Goal: Task Accomplishment & Management: Use online tool/utility

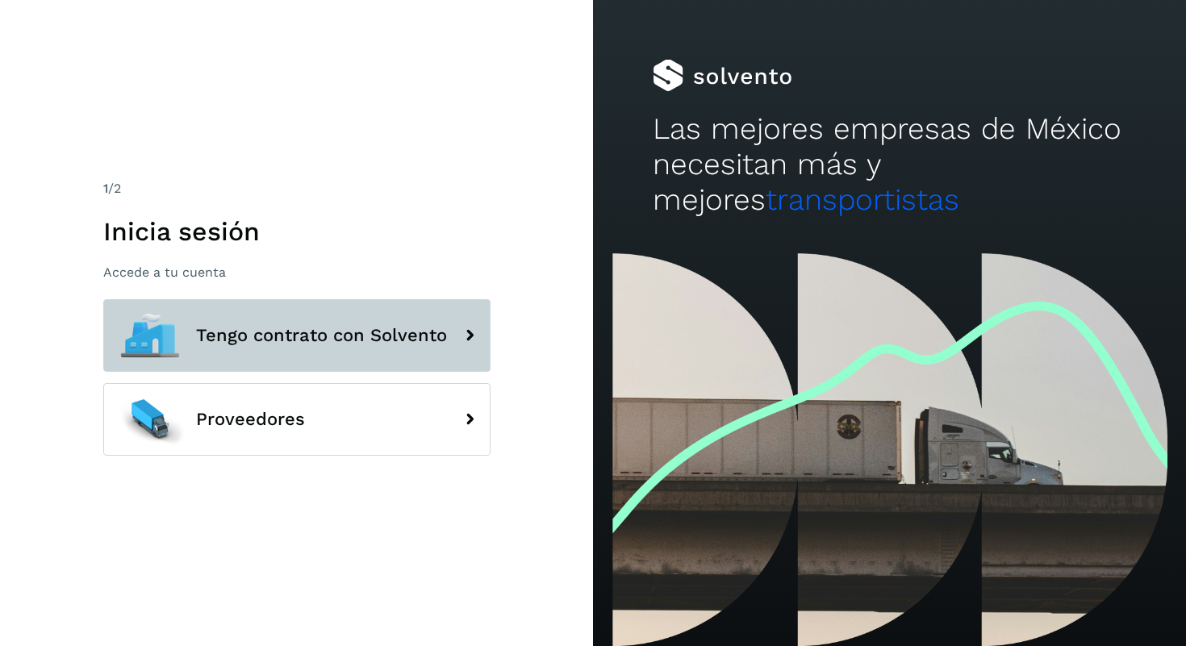
click at [321, 345] on span "Tengo contrato con Solvento" at bounding box center [321, 335] width 251 height 19
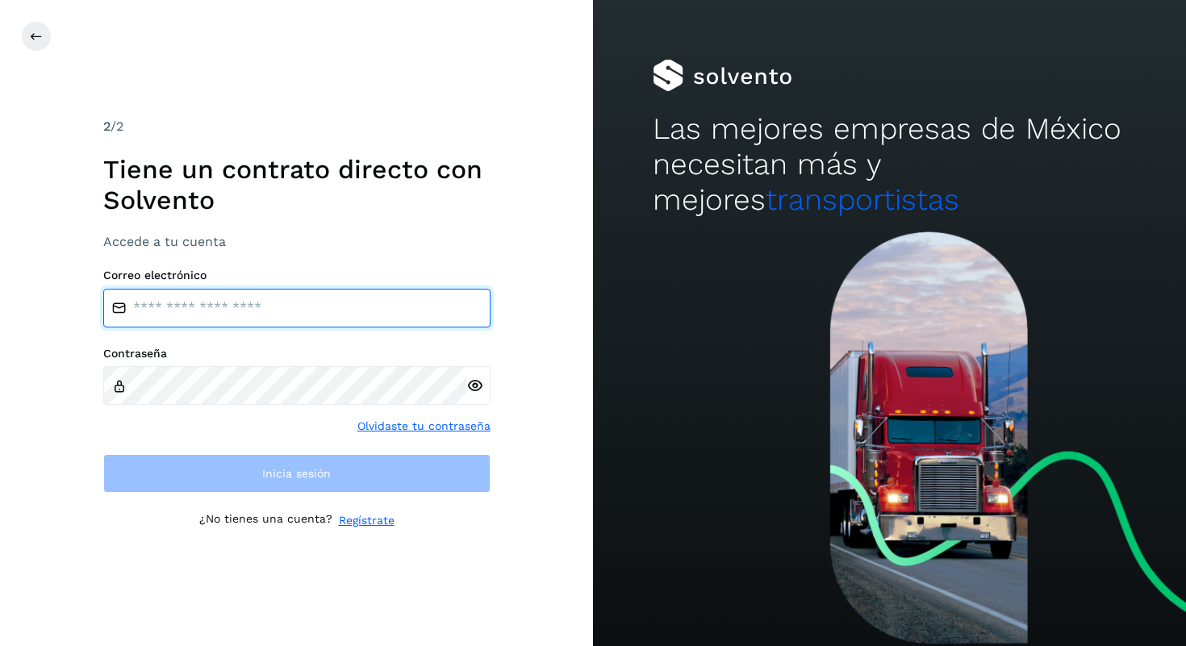
click at [308, 299] on input "email" at bounding box center [296, 308] width 387 height 39
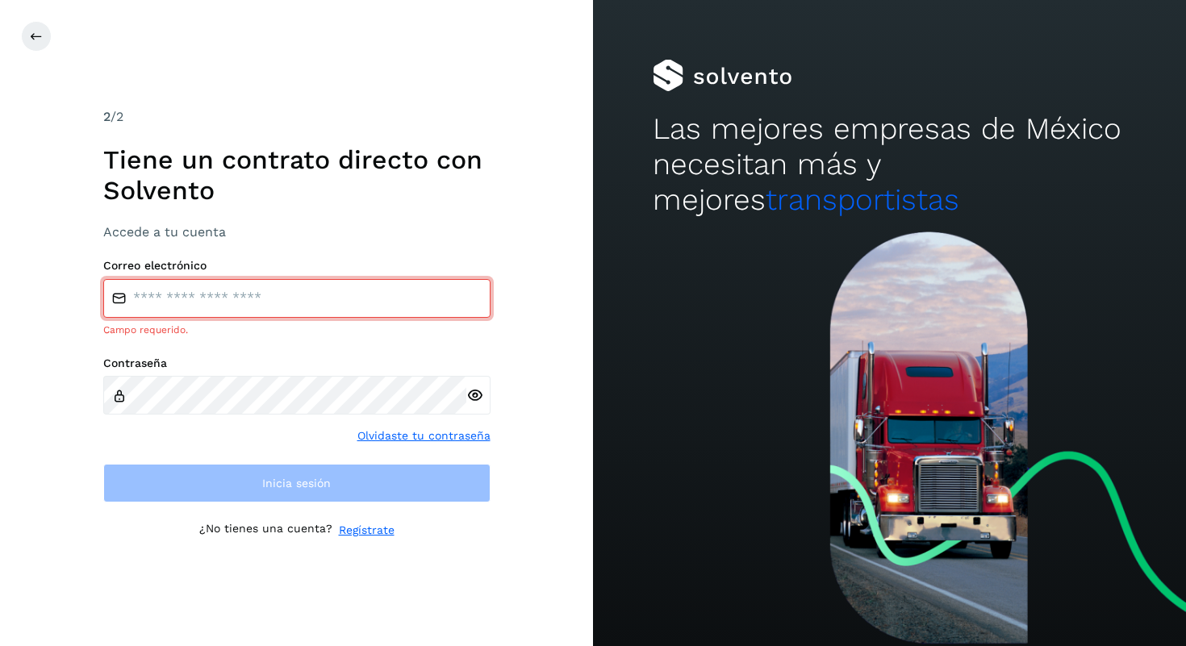
type input "**********"
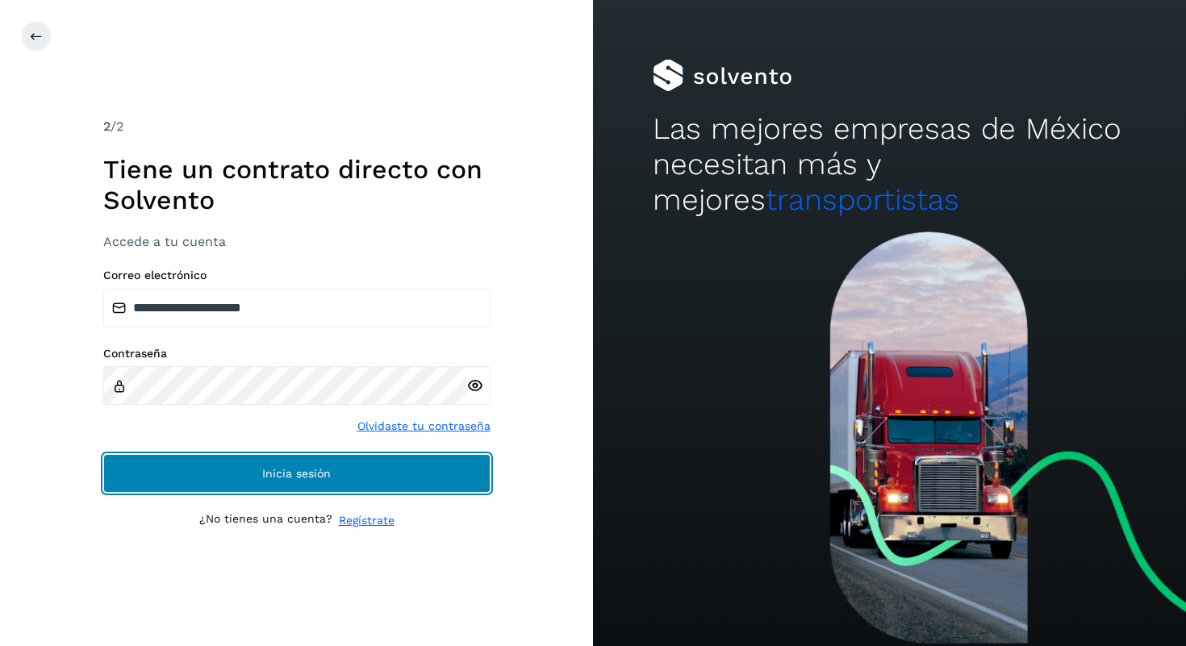
click at [256, 467] on button "Inicia sesión" at bounding box center [296, 473] width 387 height 39
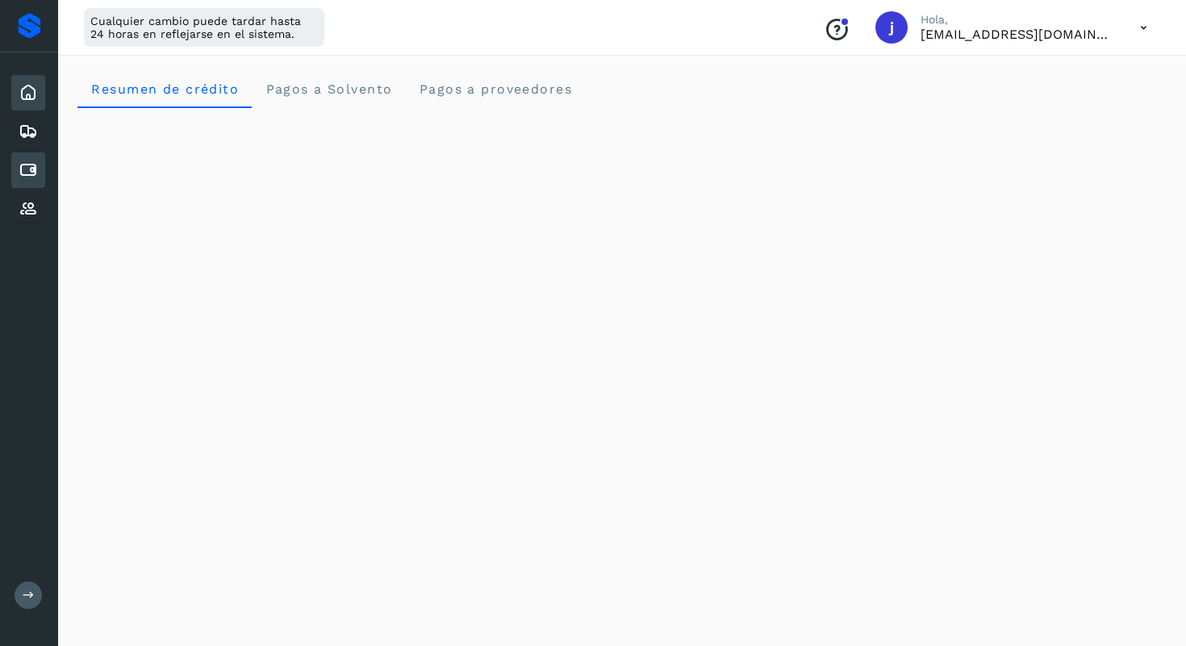
click at [34, 174] on icon at bounding box center [28, 170] width 19 height 19
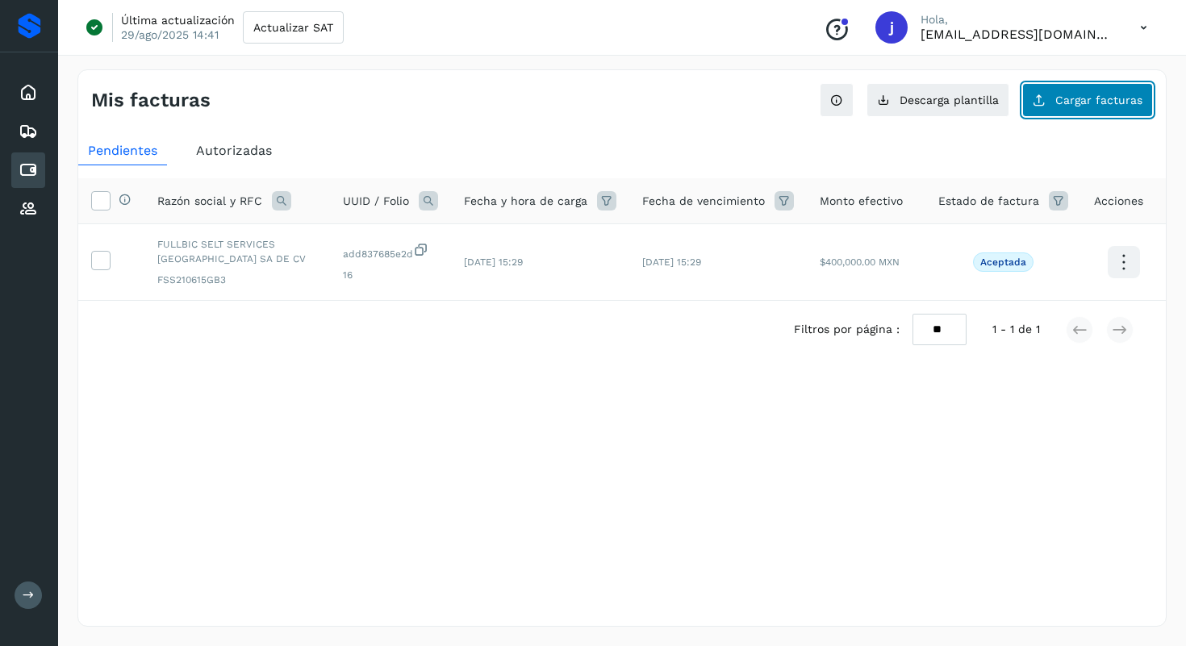
click at [1121, 107] on button "Cargar facturas" at bounding box center [1088, 100] width 131 height 34
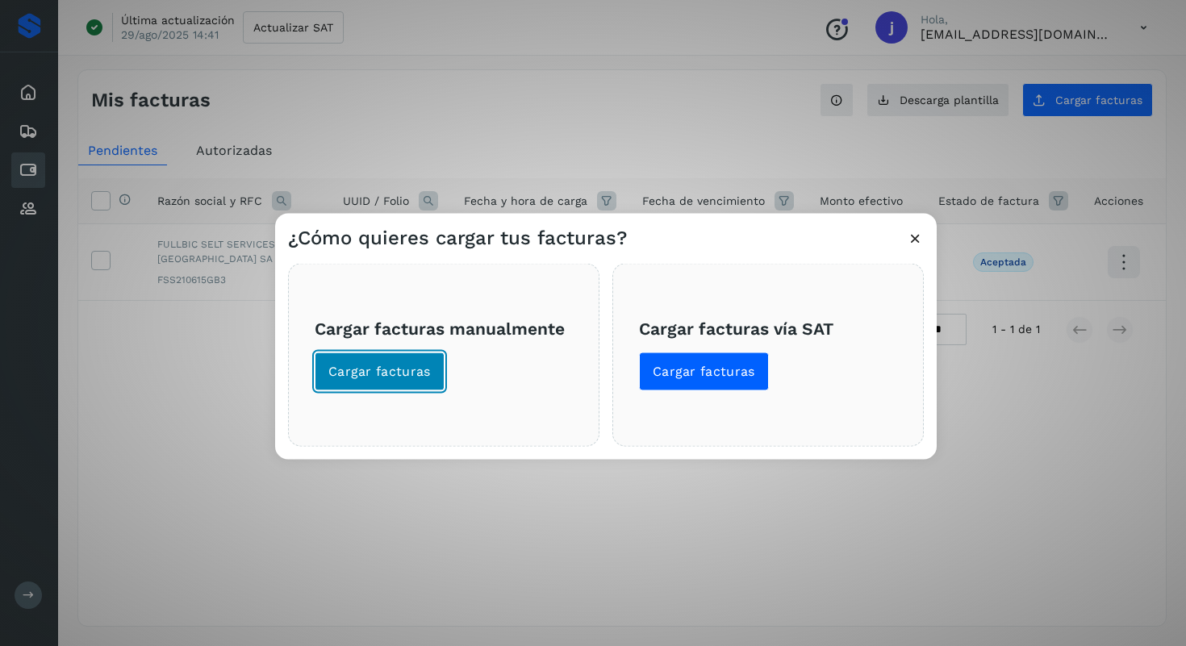
click at [424, 382] on button "Cargar facturas" at bounding box center [380, 371] width 130 height 39
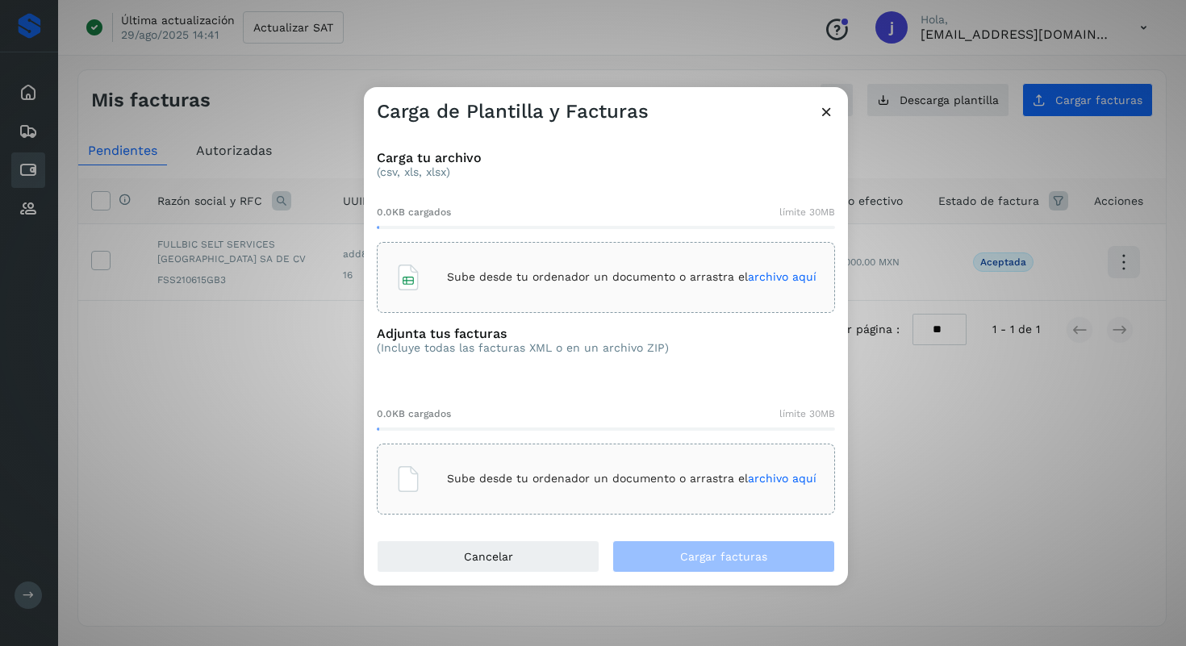
click at [775, 281] on span "archivo aquí" at bounding box center [782, 276] width 69 height 13
click at [780, 479] on span "archivo aquí" at bounding box center [782, 478] width 69 height 13
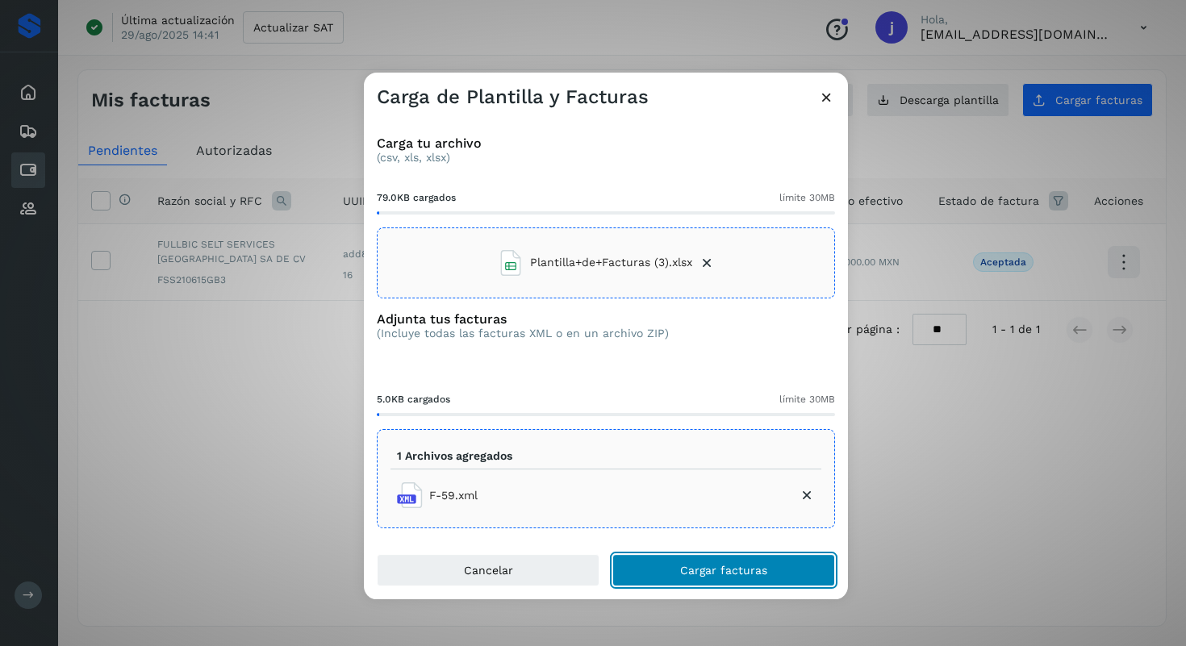
click at [725, 575] on span "Cargar facturas" at bounding box center [723, 570] width 87 height 11
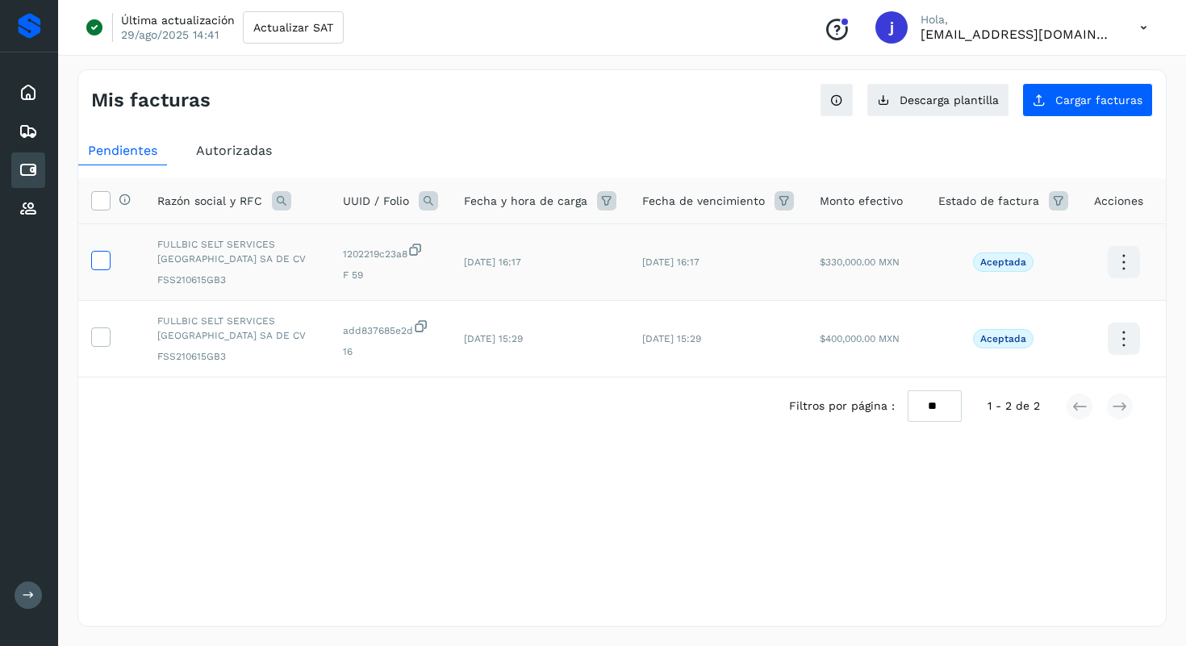
click at [99, 259] on icon at bounding box center [100, 259] width 17 height 17
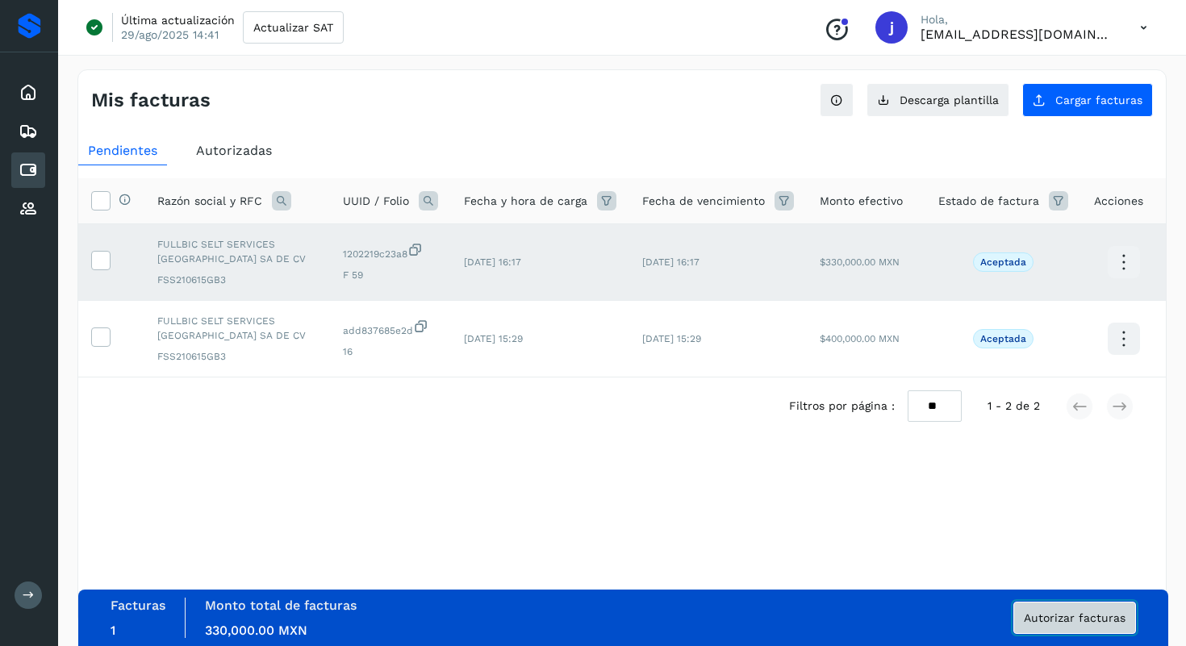
click at [1063, 622] on span "Autorizar facturas" at bounding box center [1075, 618] width 102 height 11
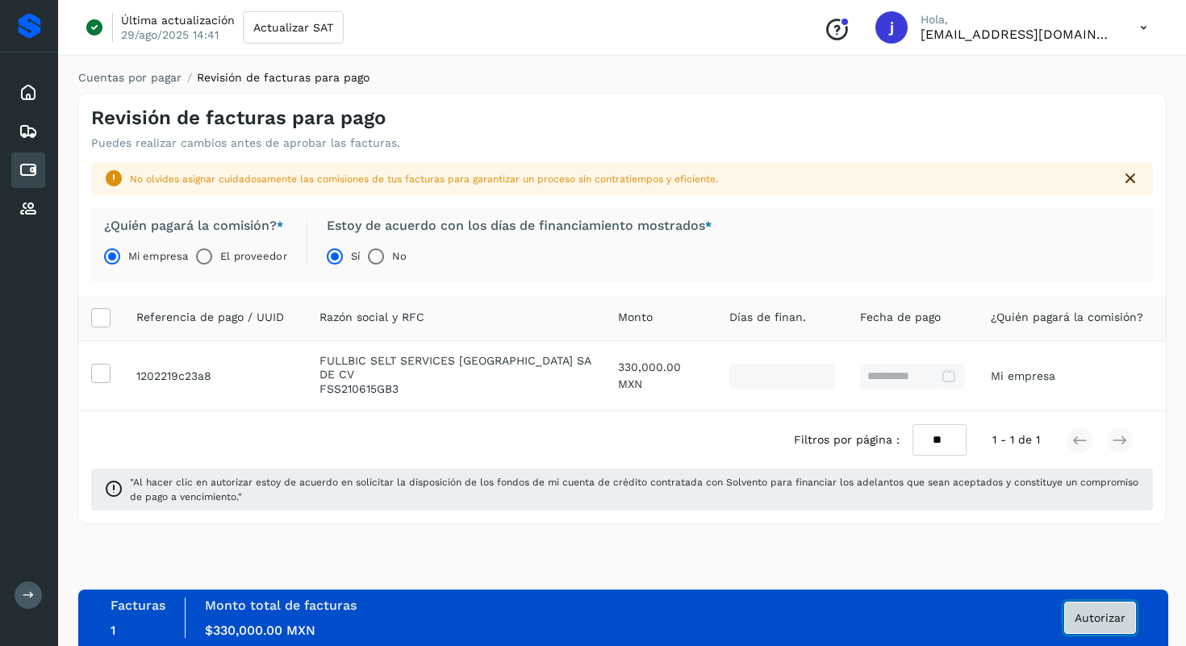
click at [1091, 626] on button "Autorizar" at bounding box center [1101, 618] width 72 height 32
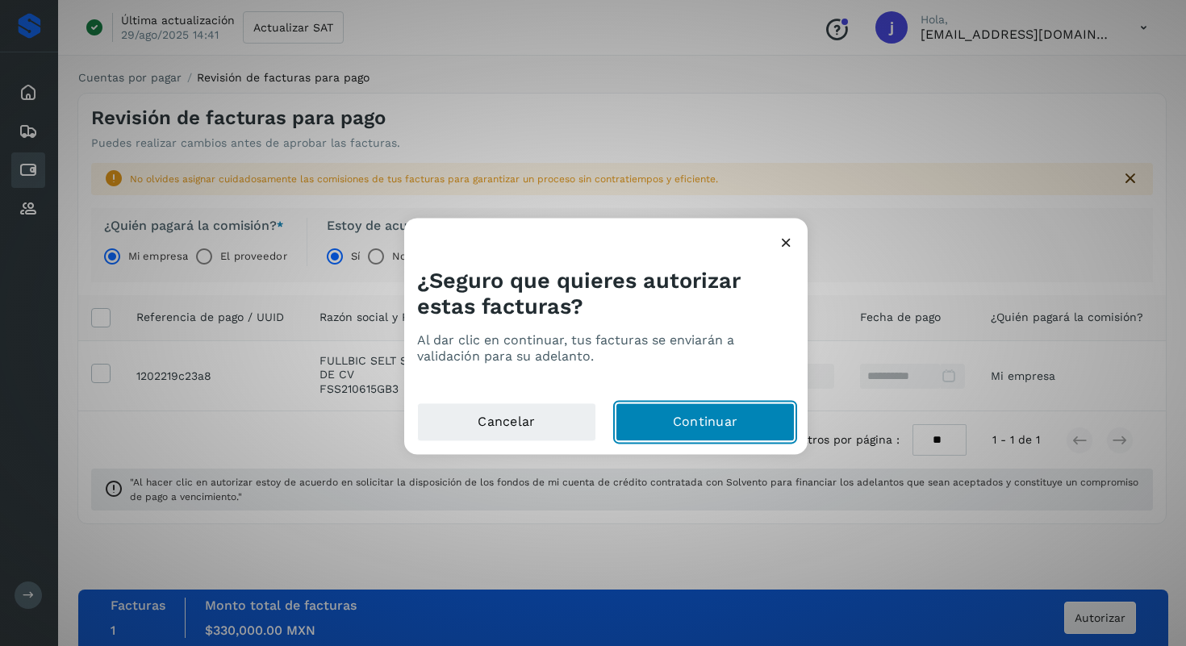
click at [700, 418] on button "Continuar" at bounding box center [705, 422] width 179 height 39
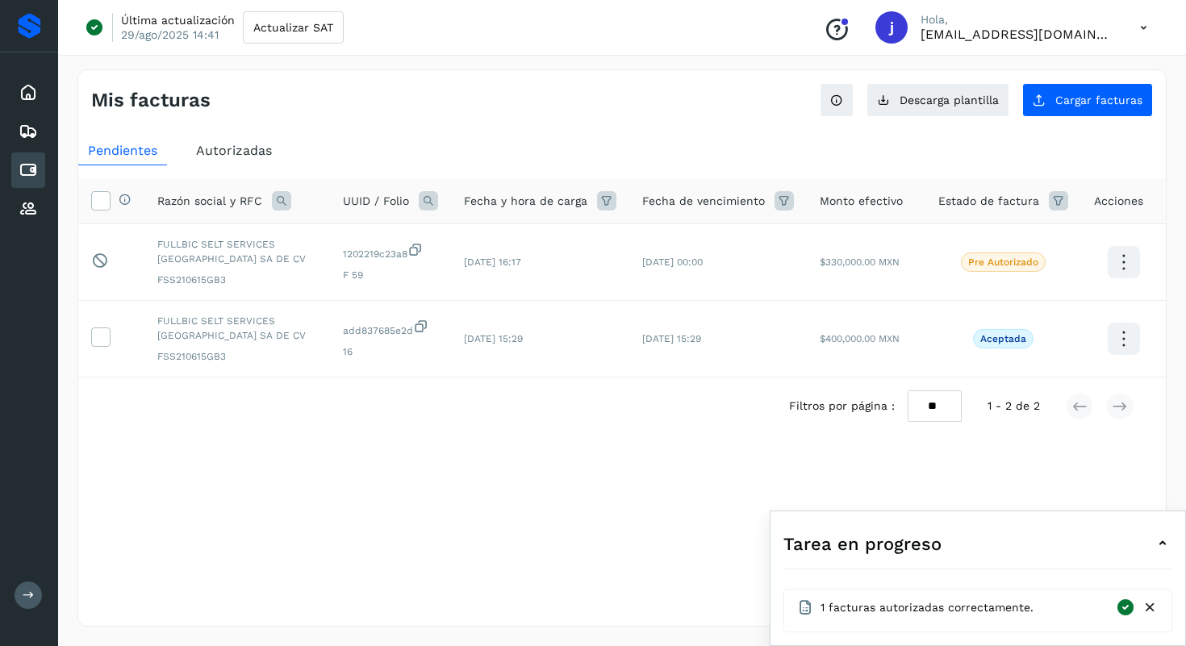
click at [1151, 607] on icon at bounding box center [1150, 608] width 17 height 17
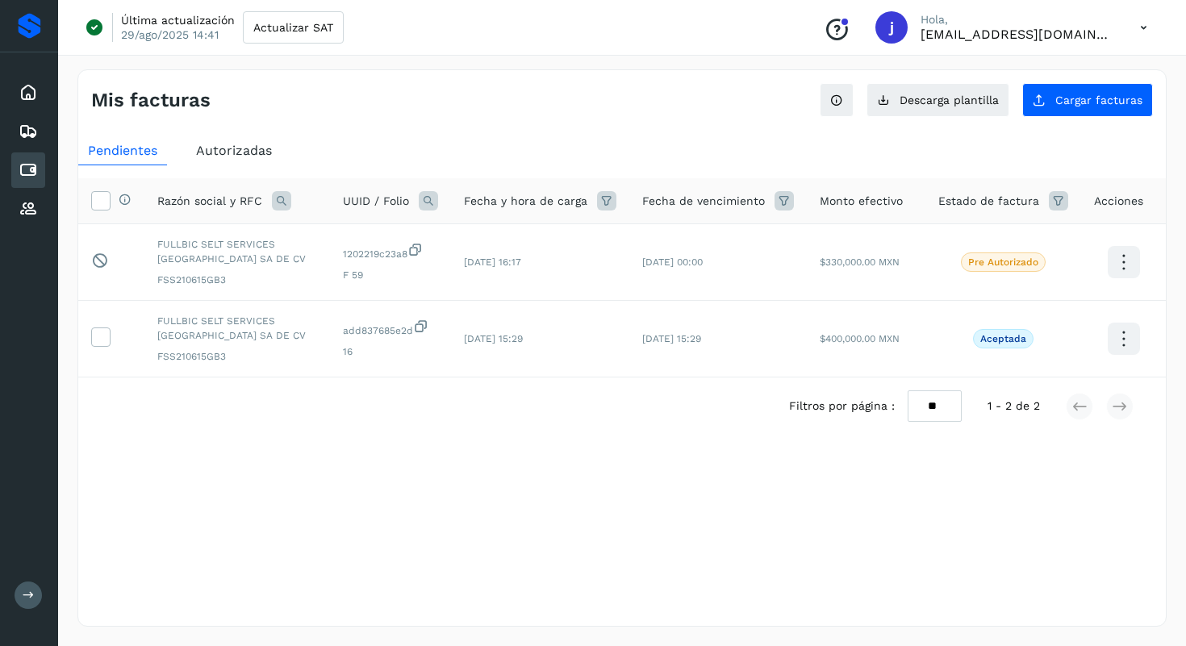
click at [1145, 27] on icon at bounding box center [1144, 27] width 33 height 33
click at [1078, 107] on div "Cerrar sesión" at bounding box center [1064, 104] width 192 height 31
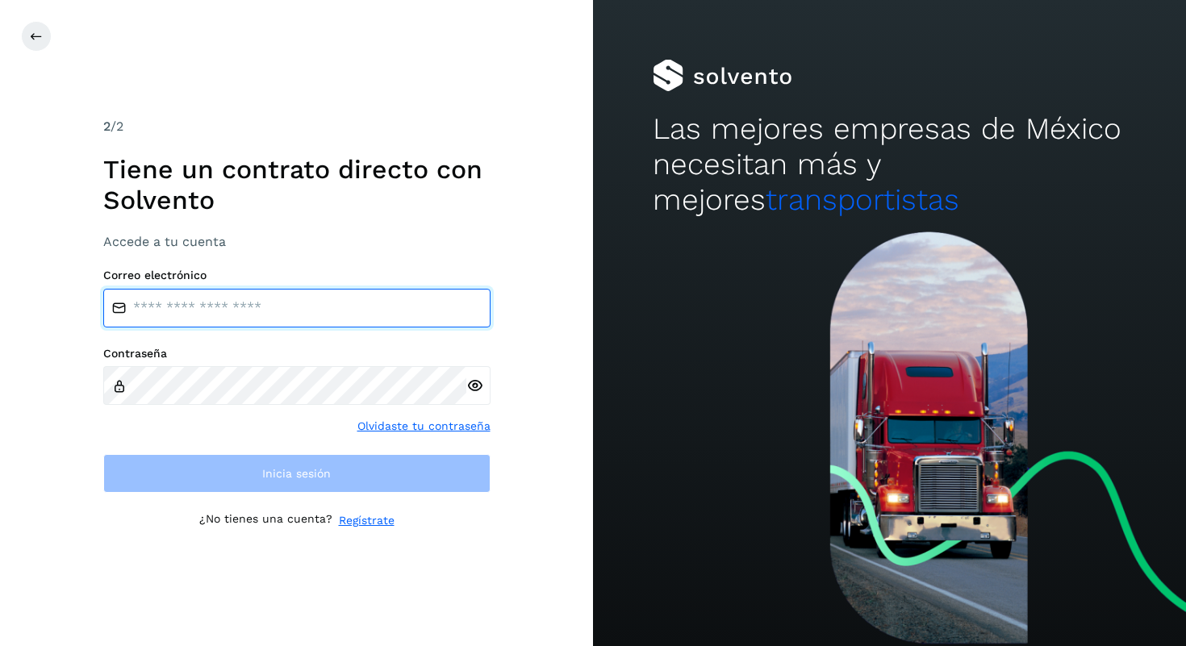
click at [182, 312] on input "email" at bounding box center [296, 308] width 387 height 39
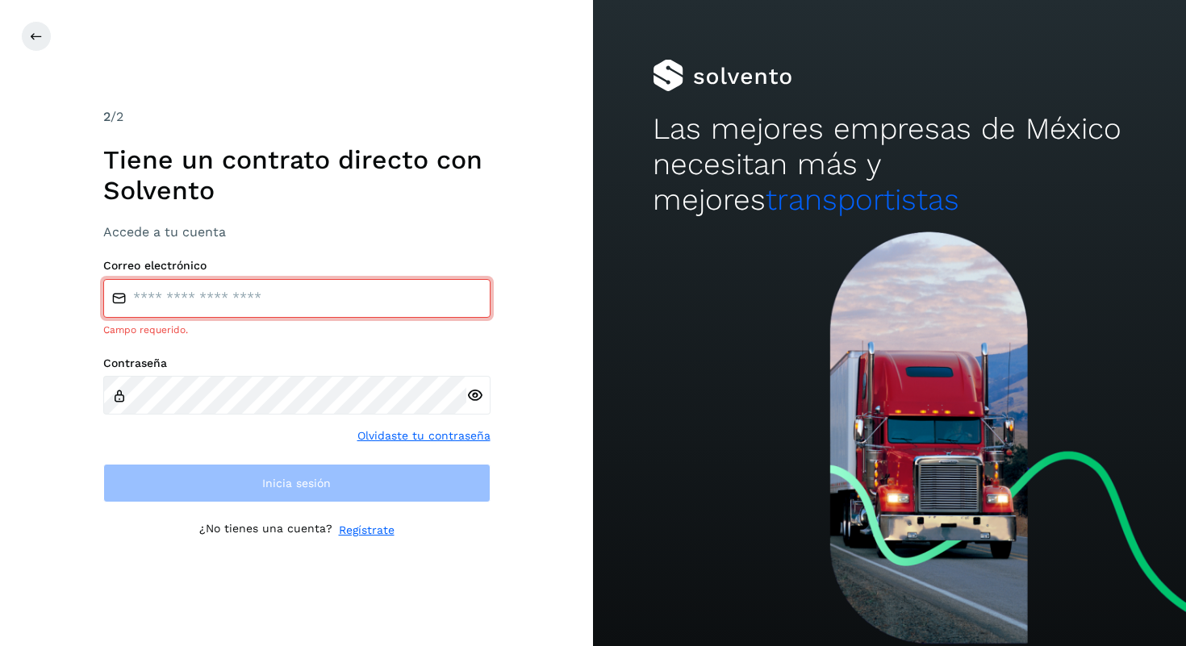
click at [281, 246] on div "2 /2 Tiene un contrato directo con Solvento Accede a tu cuenta Correo electróni…" at bounding box center [296, 323] width 387 height 433
